Goal: Navigation & Orientation: Find specific page/section

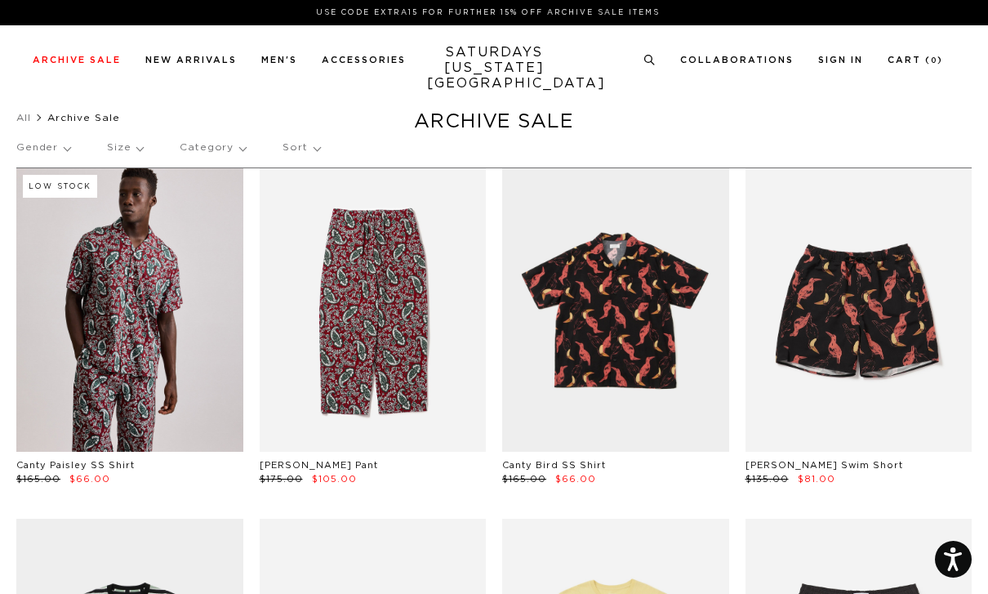
click at [65, 152] on p "Gender" at bounding box center [43, 148] width 54 height 38
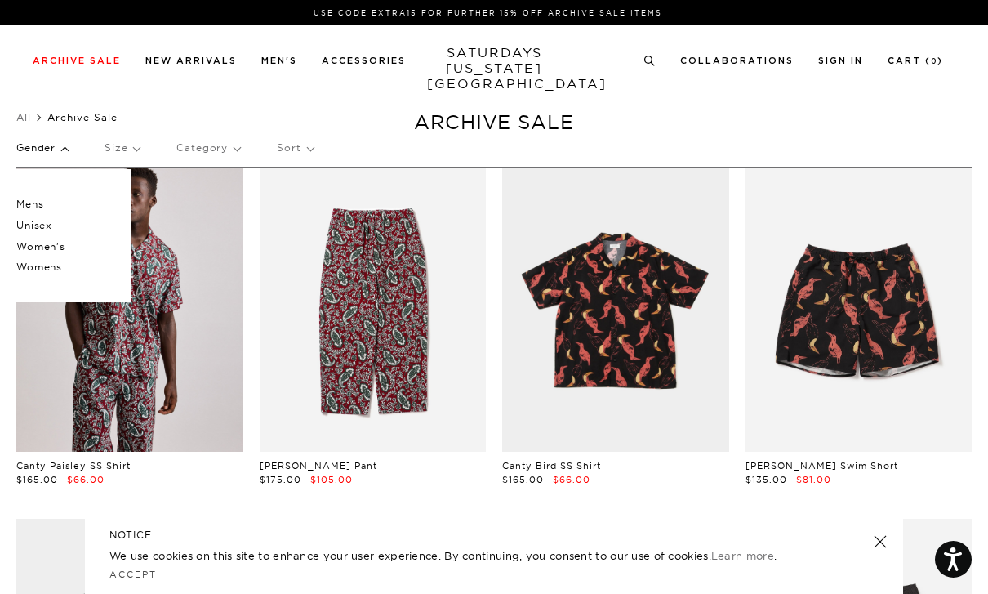
click at [29, 203] on p "Mens" at bounding box center [65, 204] width 98 height 21
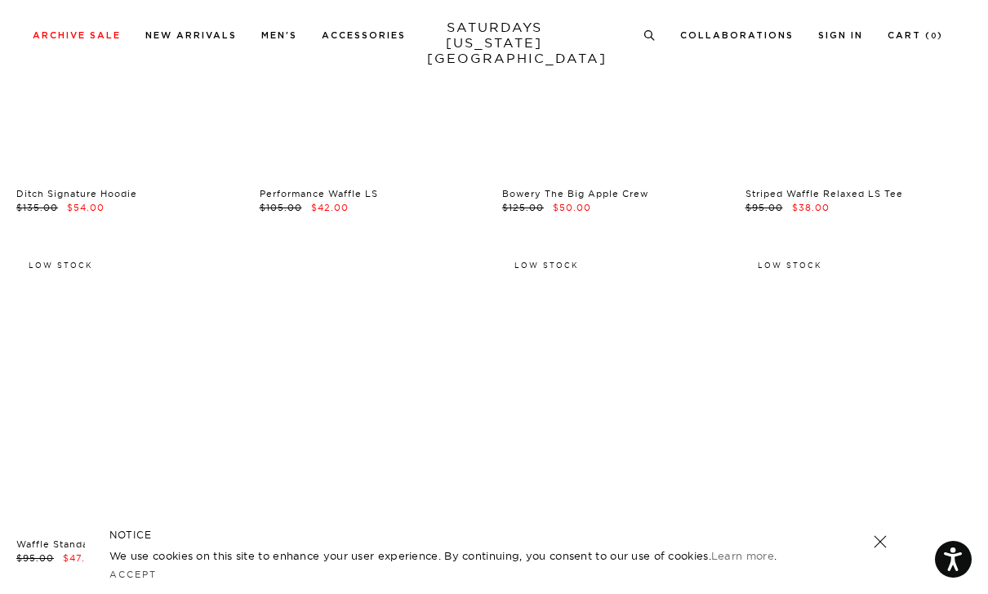
scroll to position [27164, 0]
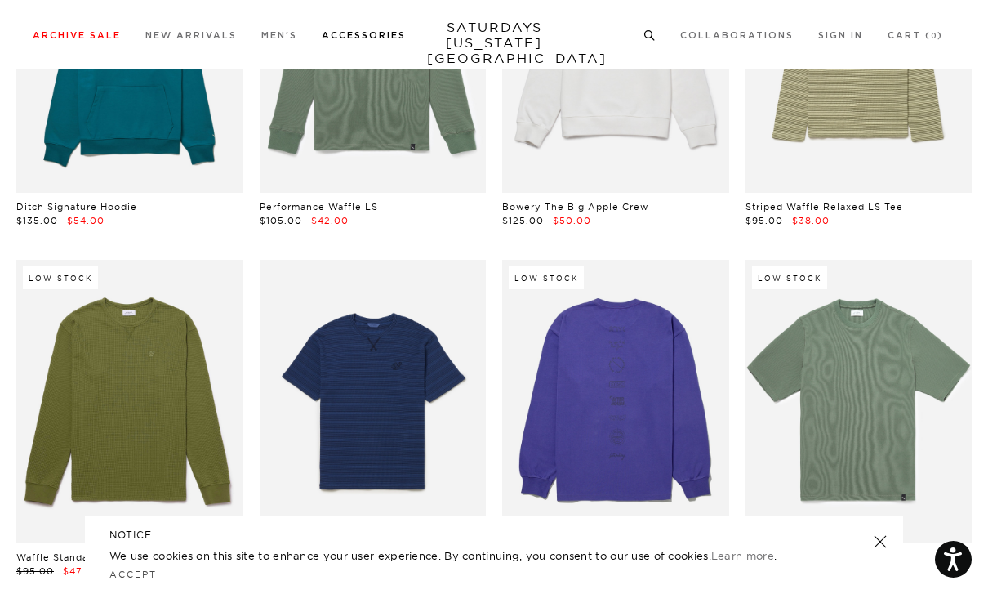
click at [360, 31] on link "Accessories" at bounding box center [364, 35] width 84 height 9
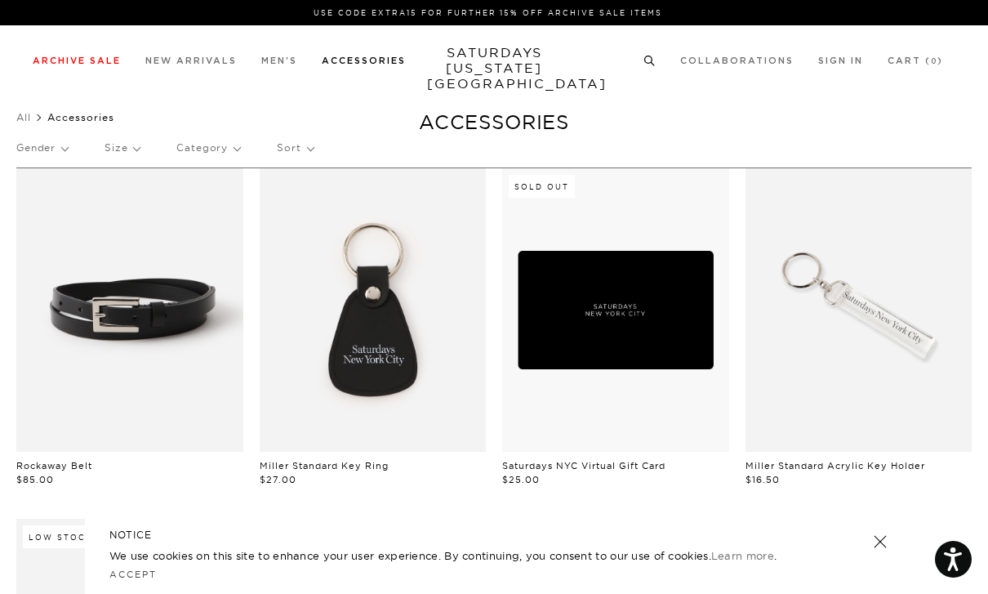
click at [29, 137] on link "Hats" at bounding box center [25, 136] width 19 height 11
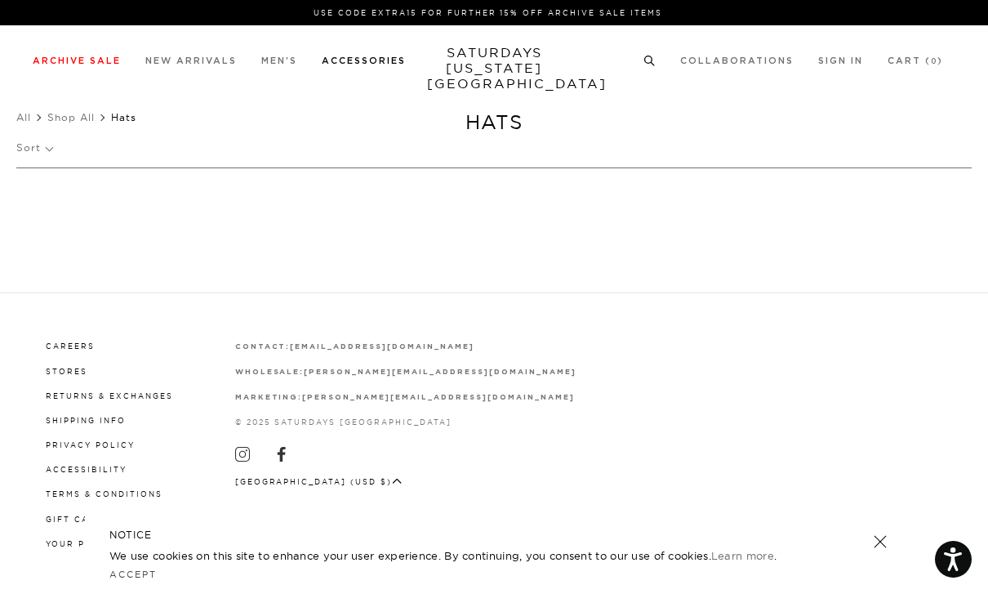
click at [420, 179] on img at bounding box center [433, 190] width 149 height 180
click at [33, 136] on link "Tees" at bounding box center [26, 136] width 20 height 11
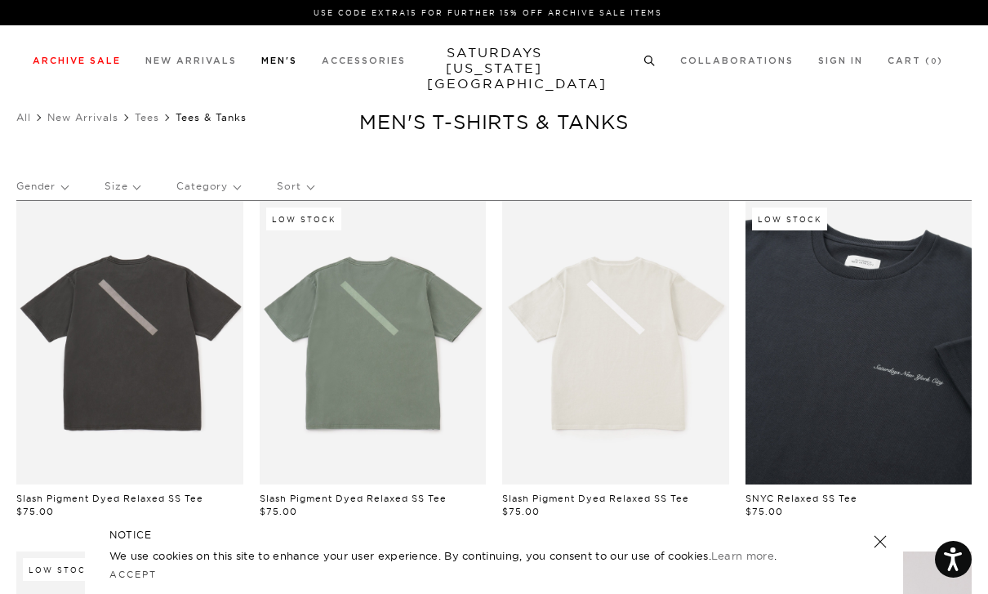
click at [23, 157] on link "Shirts" at bounding box center [28, 156] width 25 height 11
